Goal: Transaction & Acquisition: Purchase product/service

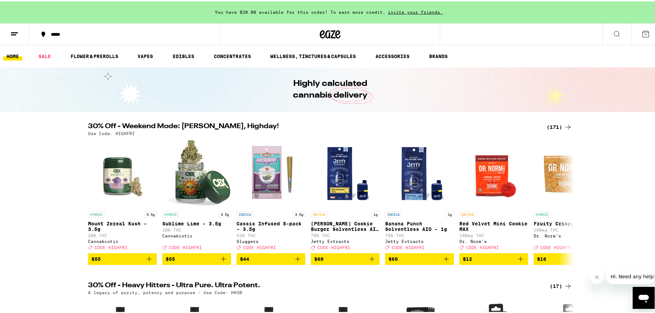
click at [556, 125] on div "(171)" at bounding box center [559, 126] width 25 height 8
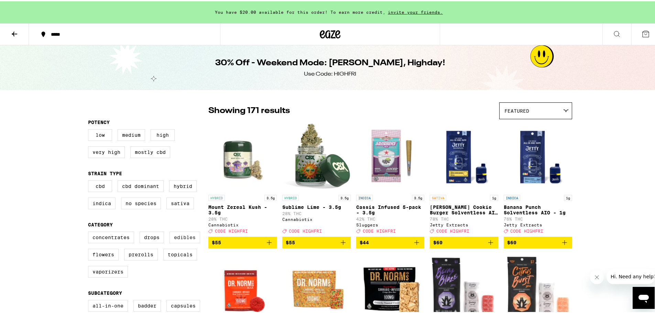
click at [183, 242] on label "Edibles" at bounding box center [184, 236] width 31 height 12
click at [90, 232] on input "Edibles" at bounding box center [89, 231] width 0 height 0
checkbox input "true"
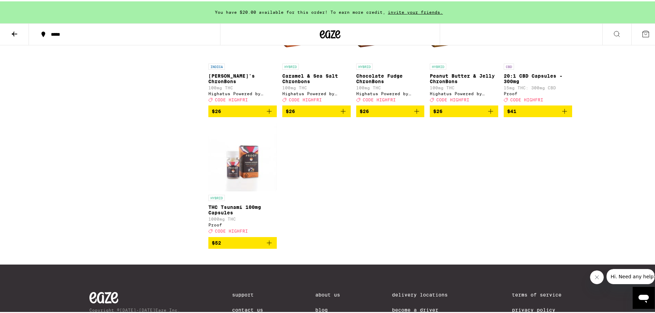
scroll to position [2063, 0]
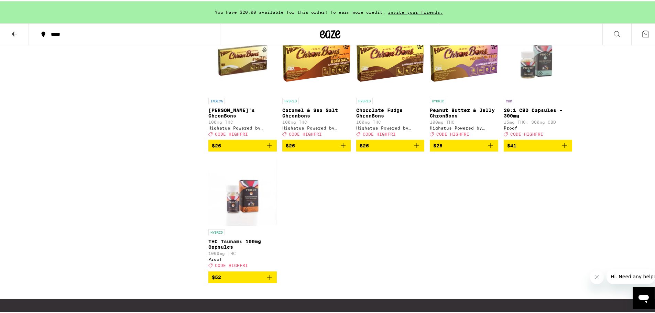
click at [461, 93] on img "Open page for Peanut Butter & Jelly ChronBons from Highatus Powered by Cannabio…" at bounding box center [464, 58] width 68 height 69
click at [246, 93] on img "Open page for Smore's ChronBons from Highatus Powered by Cannabiotix" at bounding box center [242, 58] width 68 height 69
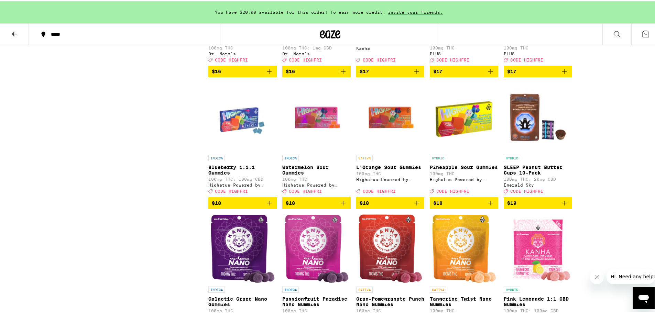
scroll to position [1203, 0]
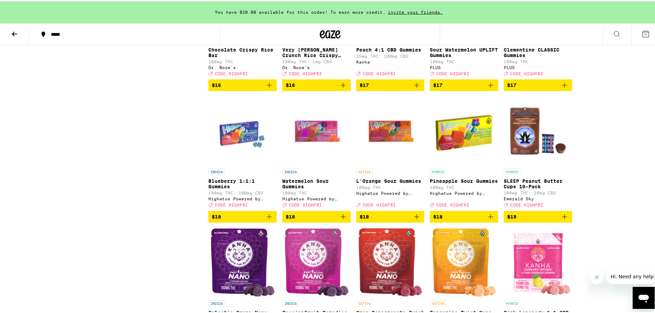
click at [387, 164] on img "Open page for L'Orange Sour Gummies from Highatus Powered by Cannabiotix" at bounding box center [390, 129] width 68 height 69
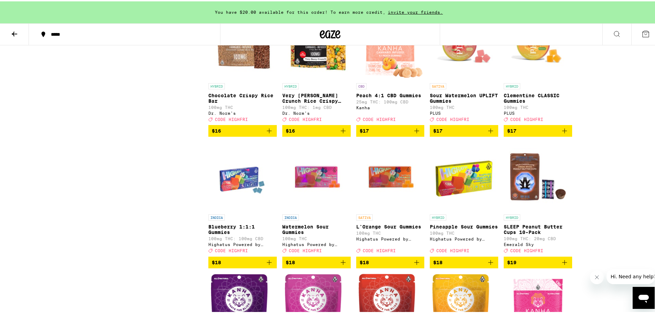
scroll to position [1169, 0]
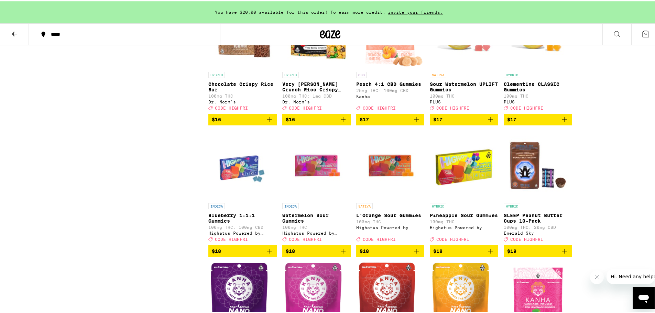
click at [314, 198] on img "Open page for Watermelon Sour Gummies from Highatus Powered by Cannabiotix" at bounding box center [316, 164] width 68 height 69
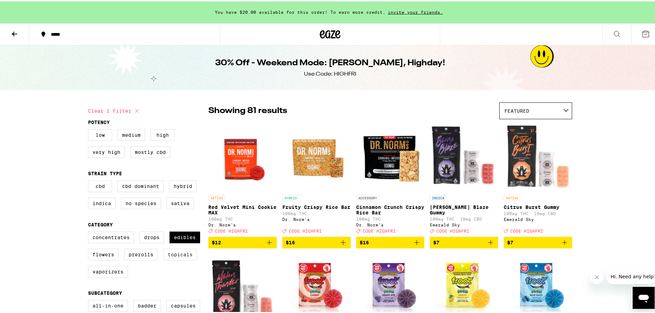
click at [172, 259] on label "Topicals" at bounding box center [180, 254] width 34 height 12
click at [90, 232] on input "Topicals" at bounding box center [89, 231] width 0 height 0
checkbox input "true"
click at [179, 241] on label "Edibles" at bounding box center [184, 236] width 31 height 12
click at [90, 232] on input "Edibles" at bounding box center [89, 231] width 0 height 0
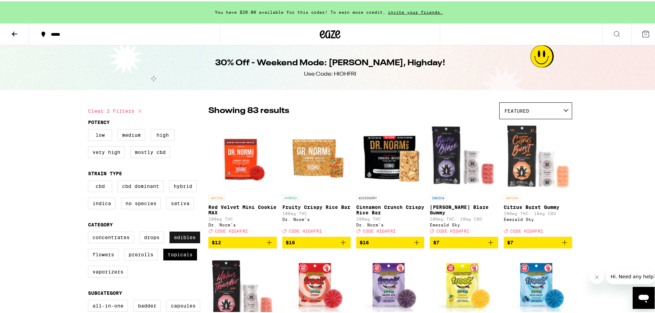
checkbox input "false"
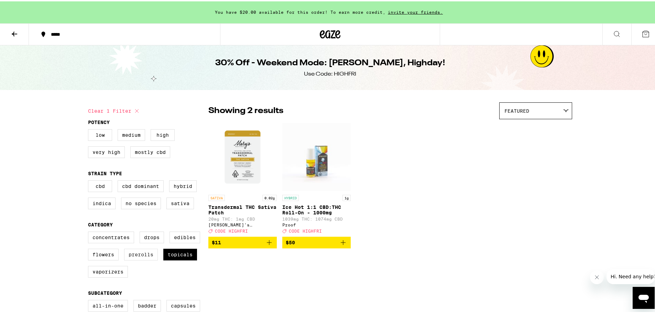
click at [142, 259] on label "Prerolls" at bounding box center [141, 254] width 34 height 12
click at [90, 232] on input "Prerolls" at bounding box center [89, 231] width 0 height 0
checkbox input "true"
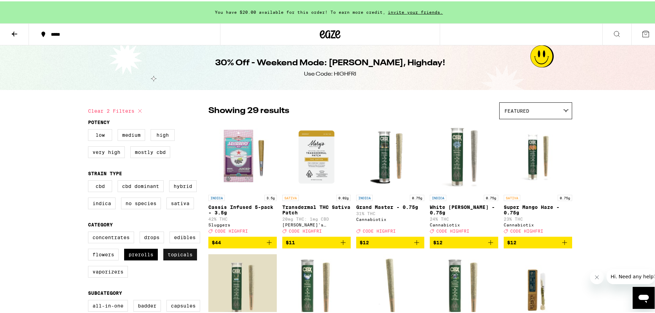
click at [180, 259] on label "Topicals" at bounding box center [180, 254] width 34 height 12
click at [90, 232] on input "Topicals" at bounding box center [89, 231] width 0 height 0
checkbox input "false"
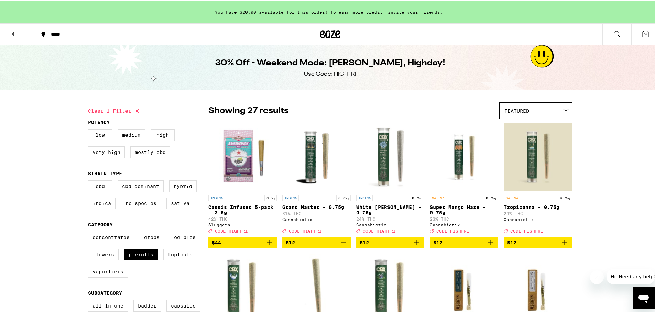
click at [270, 245] on icon "Add to bag" at bounding box center [269, 241] width 8 height 8
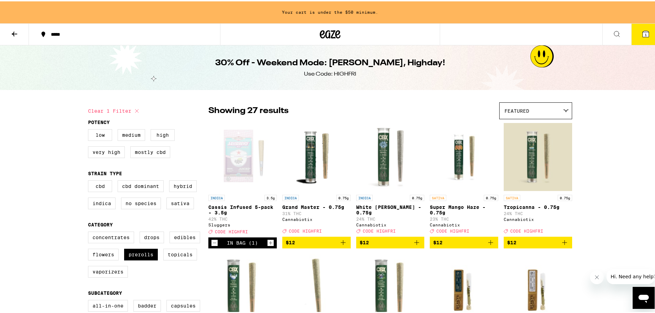
click at [488, 245] on icon "Add to bag" at bounding box center [490, 241] width 8 height 8
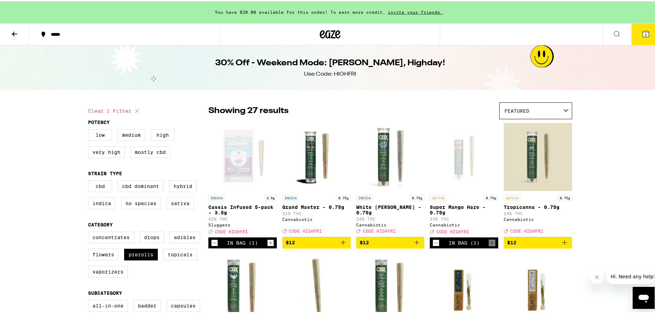
click at [561, 245] on icon "Add to bag" at bounding box center [564, 241] width 8 height 8
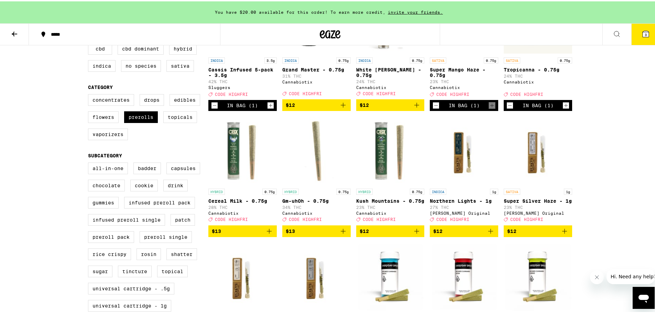
scroll to position [103, 0]
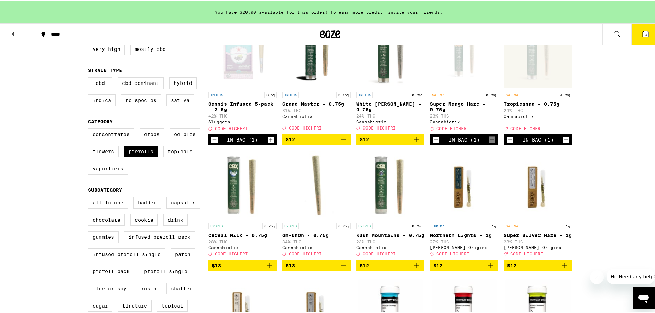
click at [433, 143] on icon "Decrement" at bounding box center [436, 138] width 6 height 8
click at [489, 142] on icon "Add to bag" at bounding box center [490, 138] width 8 height 8
click at [269, 268] on icon "Add to bag" at bounding box center [269, 264] width 8 height 8
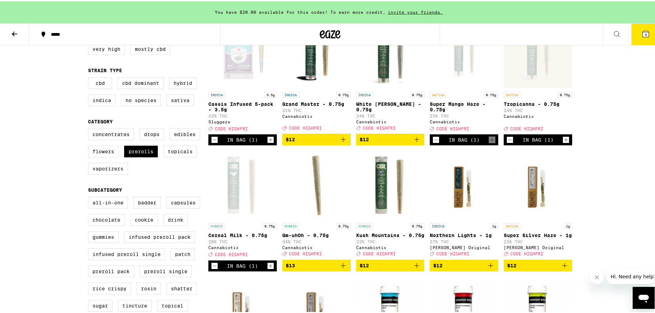
click at [267, 269] on icon "Increment" at bounding box center [270, 265] width 6 height 8
click at [339, 268] on icon "Add to bag" at bounding box center [343, 264] width 8 height 8
click at [414, 267] on icon "Add to bag" at bounding box center [416, 264] width 5 height 5
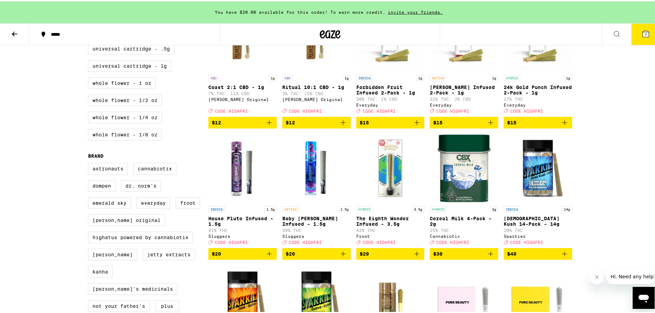
scroll to position [378, 0]
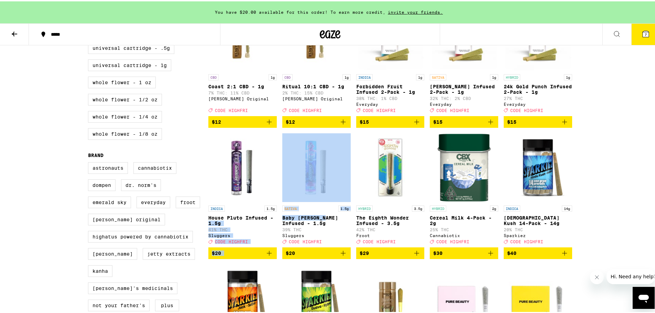
drag, startPoint x: 275, startPoint y: 236, endPoint x: 322, endPoint y: 237, distance: 47.1
click at [322, 237] on div "INDICA 3.5g Cassis Infused 5-pack - 3.5g 42% THC Sluggers Deal Created with Ske…" at bounding box center [390, 132] width 364 height 778
click at [316, 225] on p "Baby [PERSON_NAME] Infused - 1.5g" at bounding box center [316, 219] width 68 height 11
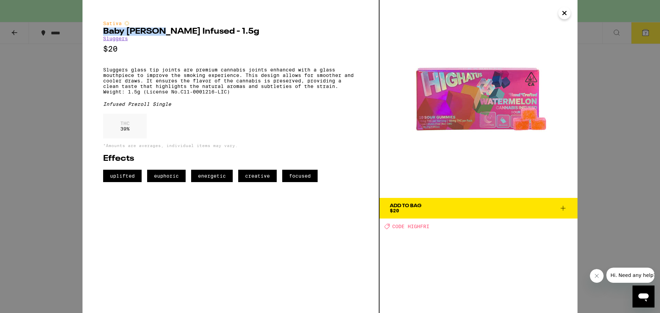
drag, startPoint x: 100, startPoint y: 32, endPoint x: 159, endPoint y: 35, distance: 58.6
click at [159, 35] on div "Sativa Baby [PERSON_NAME] Infused - 1.5g Sluggers $20 Sluggers glass tip joints…" at bounding box center [231, 156] width 297 height 313
click at [160, 35] on h2 "Baby [PERSON_NAME] Infused - 1.5g" at bounding box center [230, 32] width 255 height 8
drag, startPoint x: 101, startPoint y: 33, endPoint x: 163, endPoint y: 35, distance: 61.2
click at [163, 35] on div "Sativa Baby [PERSON_NAME] Infused - 1.5g Sluggers $20 Sluggers glass tip joints…" at bounding box center [231, 156] width 297 height 313
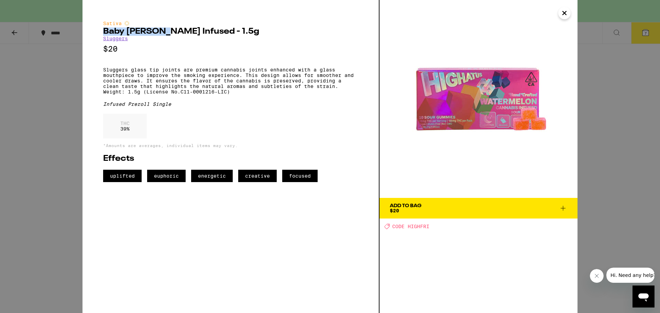
click at [567, 209] on icon at bounding box center [563, 208] width 8 height 8
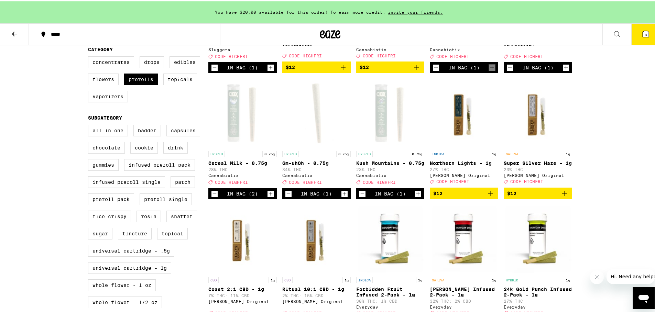
scroll to position [172, 0]
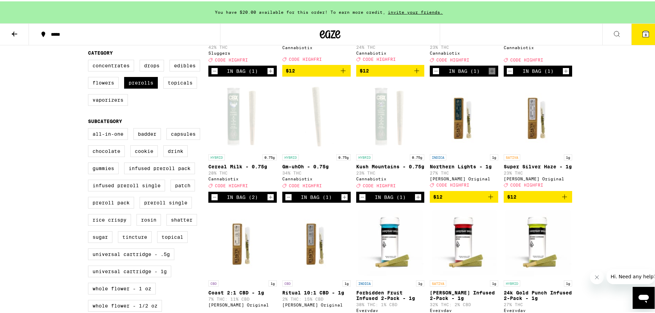
click at [211, 200] on icon "Decrement" at bounding box center [214, 196] width 6 height 8
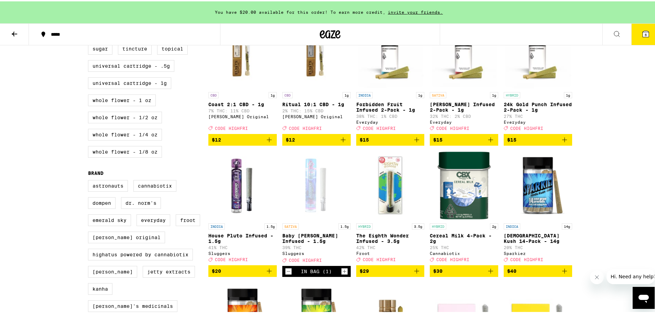
scroll to position [378, 0]
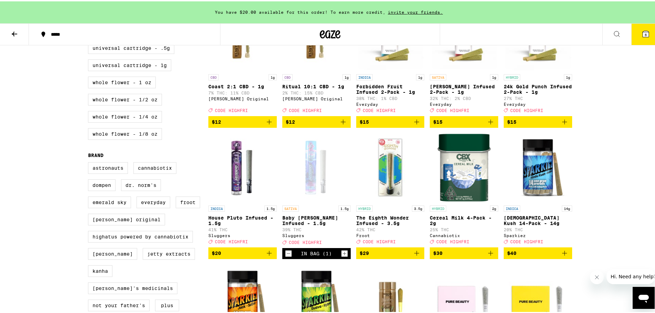
click at [489, 254] on icon "Add to bag" at bounding box center [490, 252] width 5 height 5
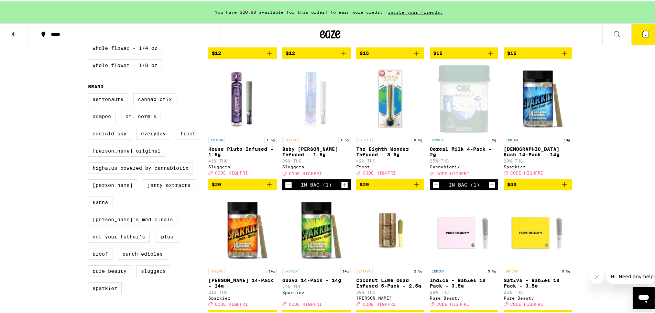
scroll to position [172, 0]
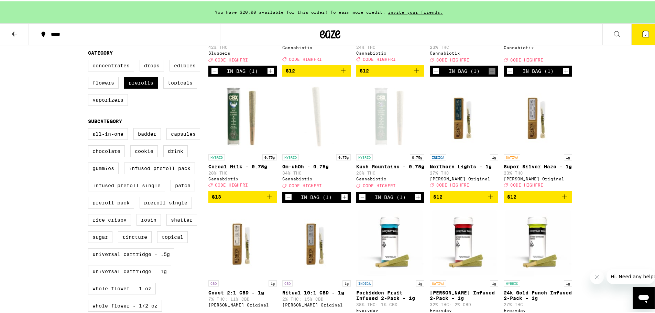
click at [106, 105] on label "Vaporizers" at bounding box center [108, 99] width 40 height 12
click at [90, 60] on input "Vaporizers" at bounding box center [89, 59] width 0 height 0
checkbox input "true"
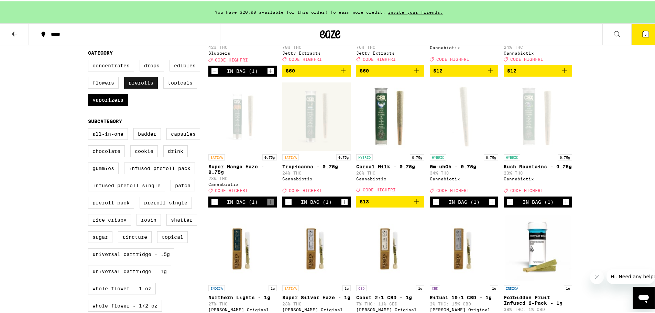
click at [132, 87] on label "Prerolls" at bounding box center [141, 82] width 34 height 12
click at [90, 60] on input "Prerolls" at bounding box center [89, 59] width 0 height 0
checkbox input "false"
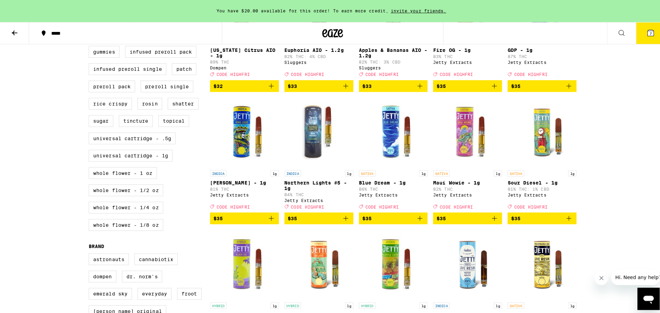
scroll to position [206, 0]
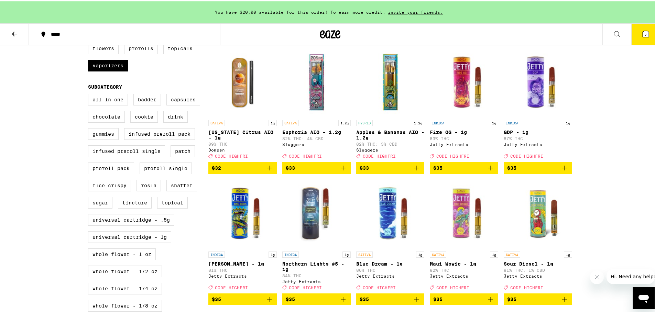
click at [643, 27] on button "7" at bounding box center [645, 32] width 29 height 21
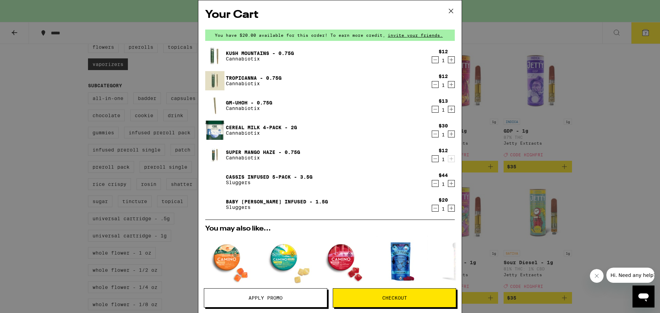
click at [607, 78] on div "Your Cart You have $20.00 available for this order! To earn more credit, invite…" at bounding box center [330, 156] width 660 height 313
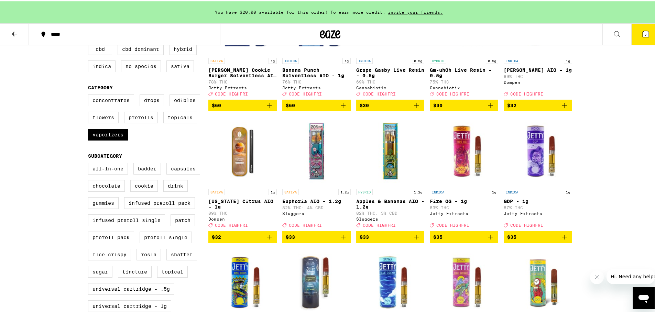
scroll to position [138, 0]
